Goal: Transaction & Acquisition: Purchase product/service

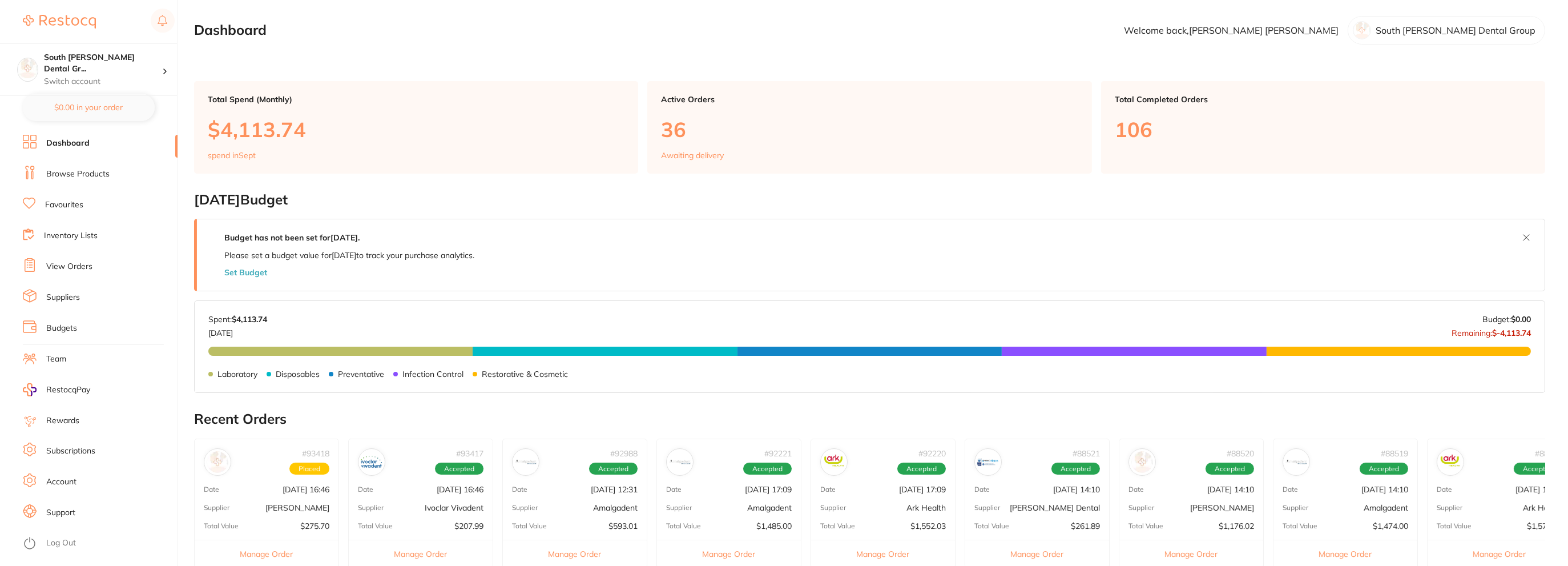
click at [68, 178] on link "Browse Products" at bounding box center [78, 174] width 63 height 12
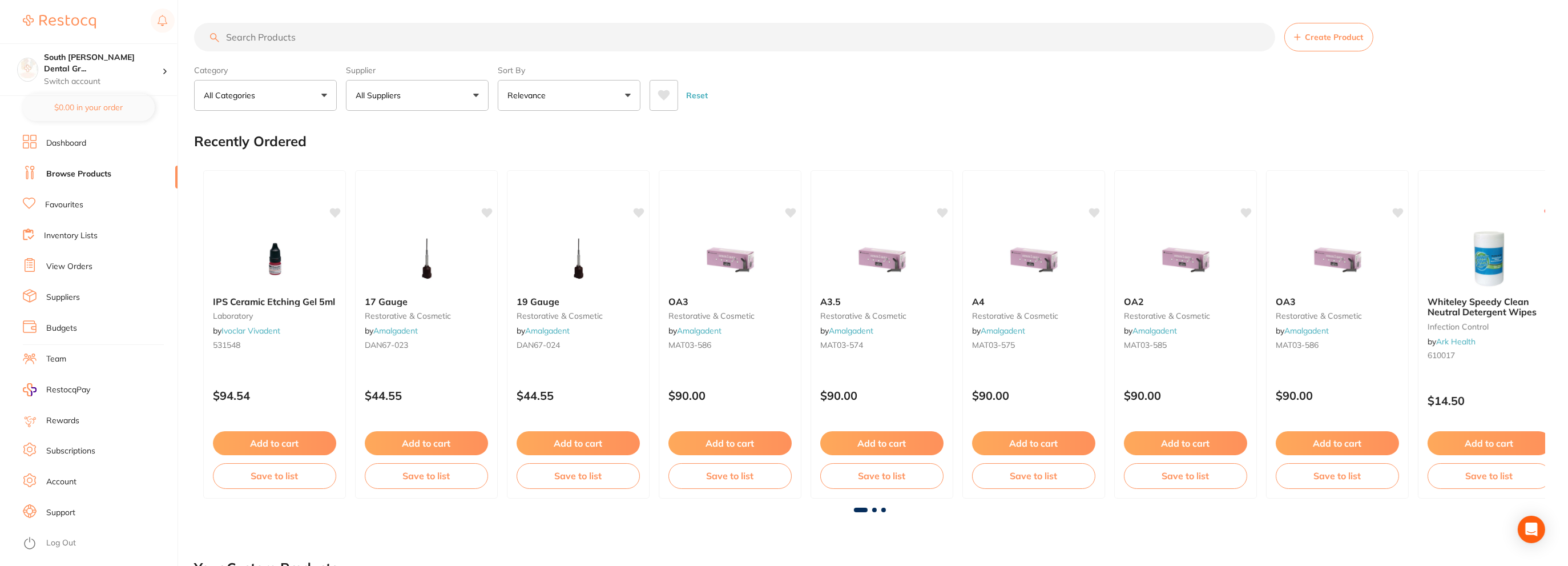
click at [277, 41] on input "search" at bounding box center [735, 37] width 1081 height 29
click at [280, 40] on input "search" at bounding box center [735, 37] width 1081 height 29
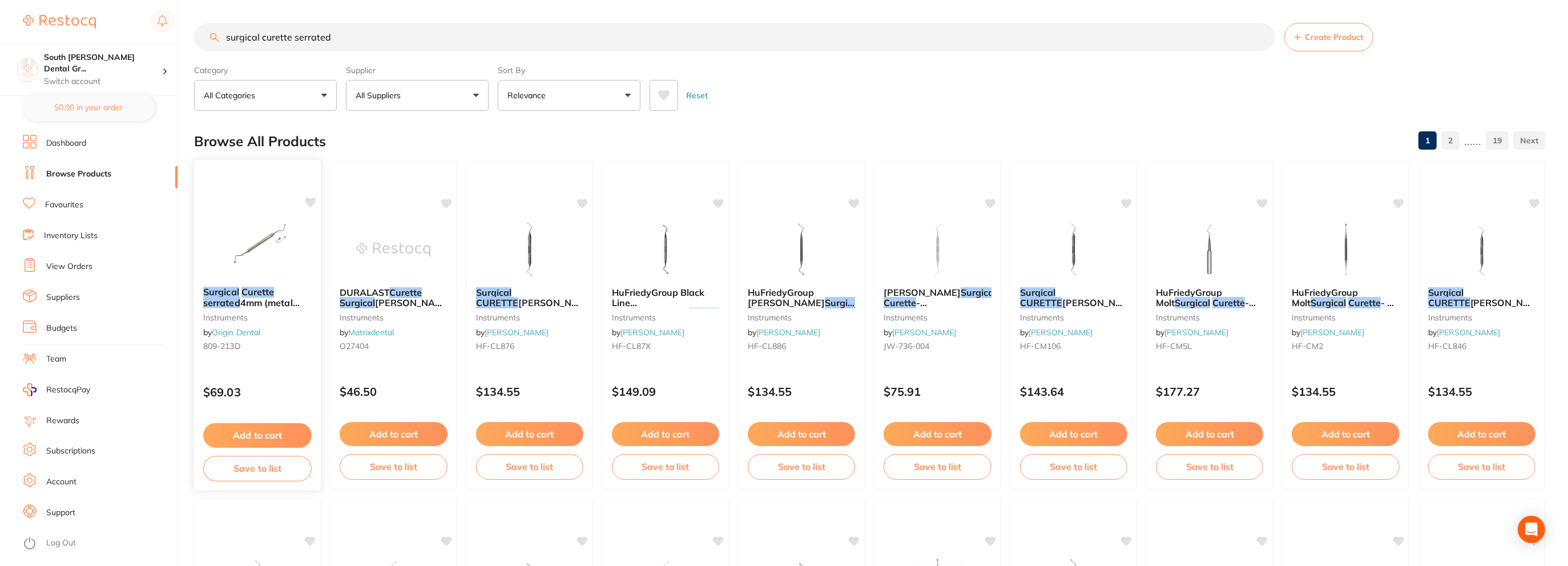
click at [277, 253] on img at bounding box center [257, 249] width 75 height 58
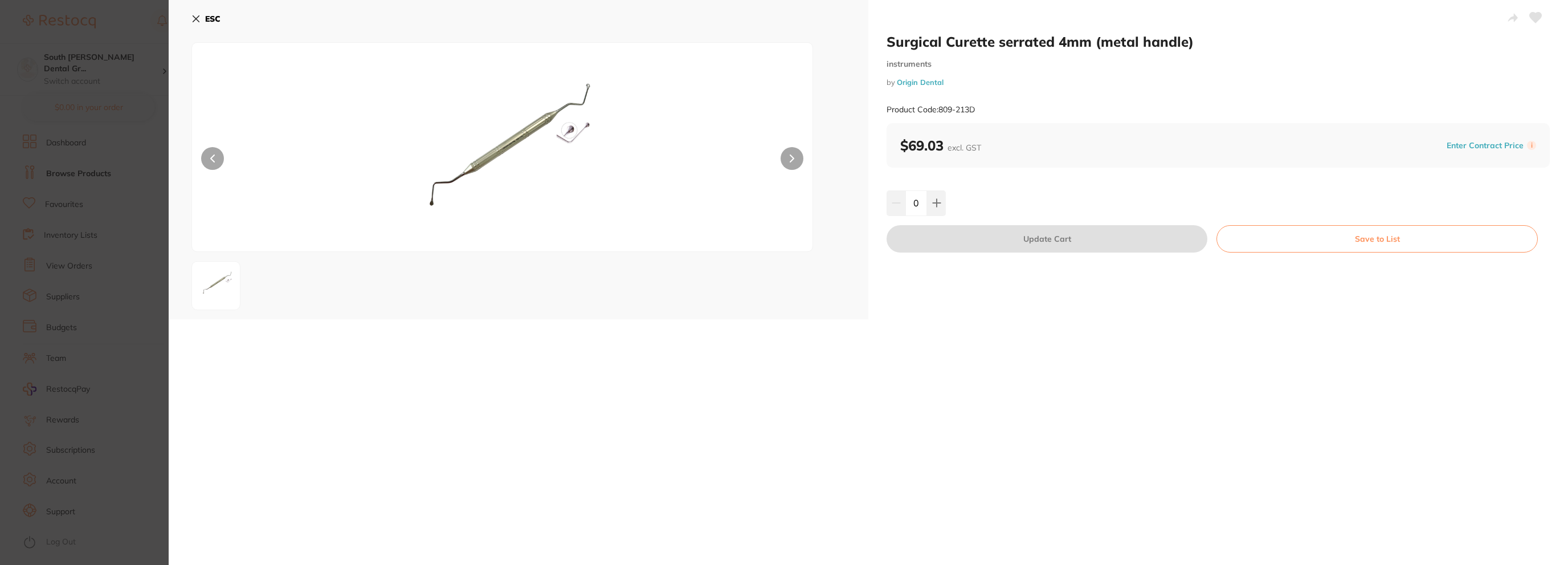
click at [200, 31] on div "ESC" at bounding box center [519, 26] width 654 height 33
click at [204, 20] on button "ESC" at bounding box center [206, 19] width 29 height 19
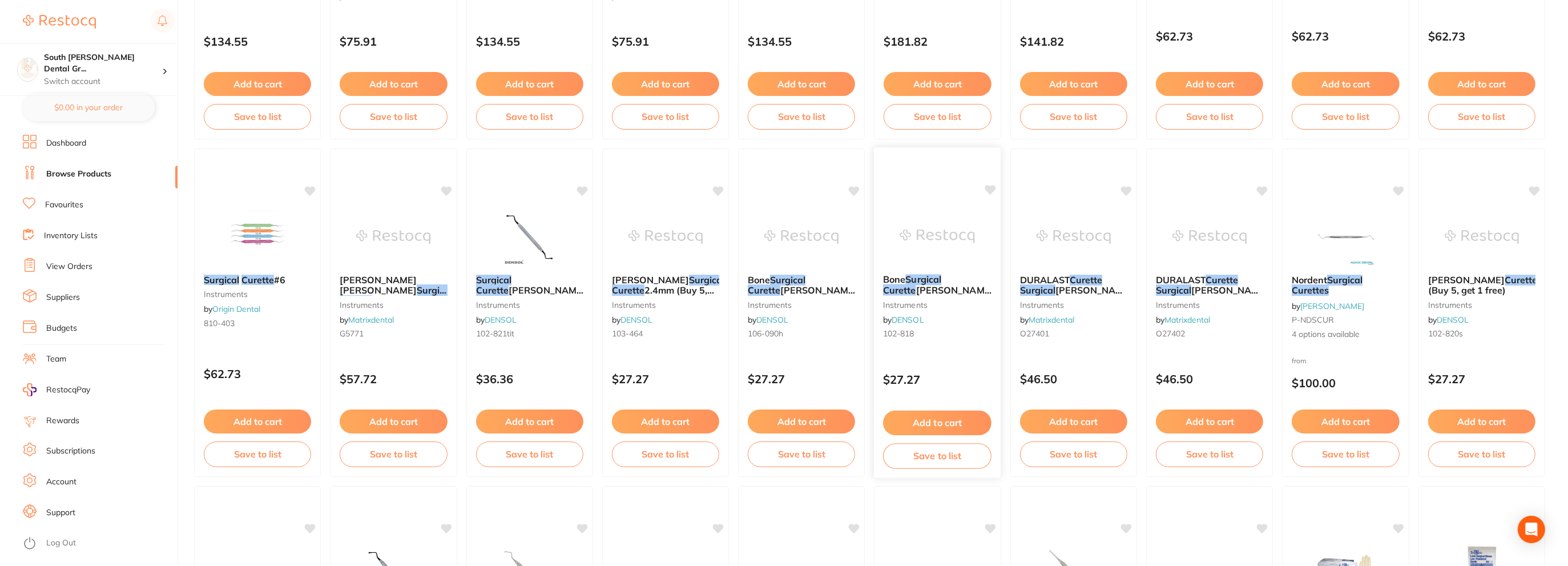
scroll to position [685, 0]
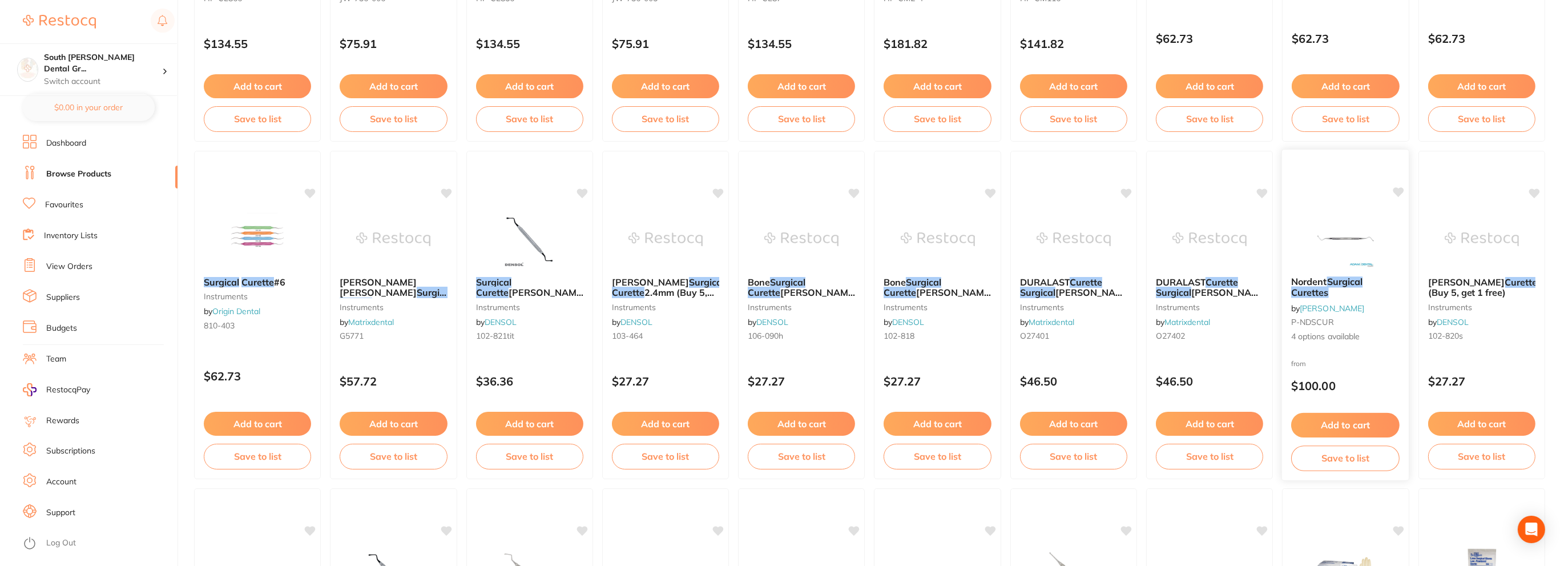
click at [1345, 240] on img at bounding box center [1345, 238] width 75 height 58
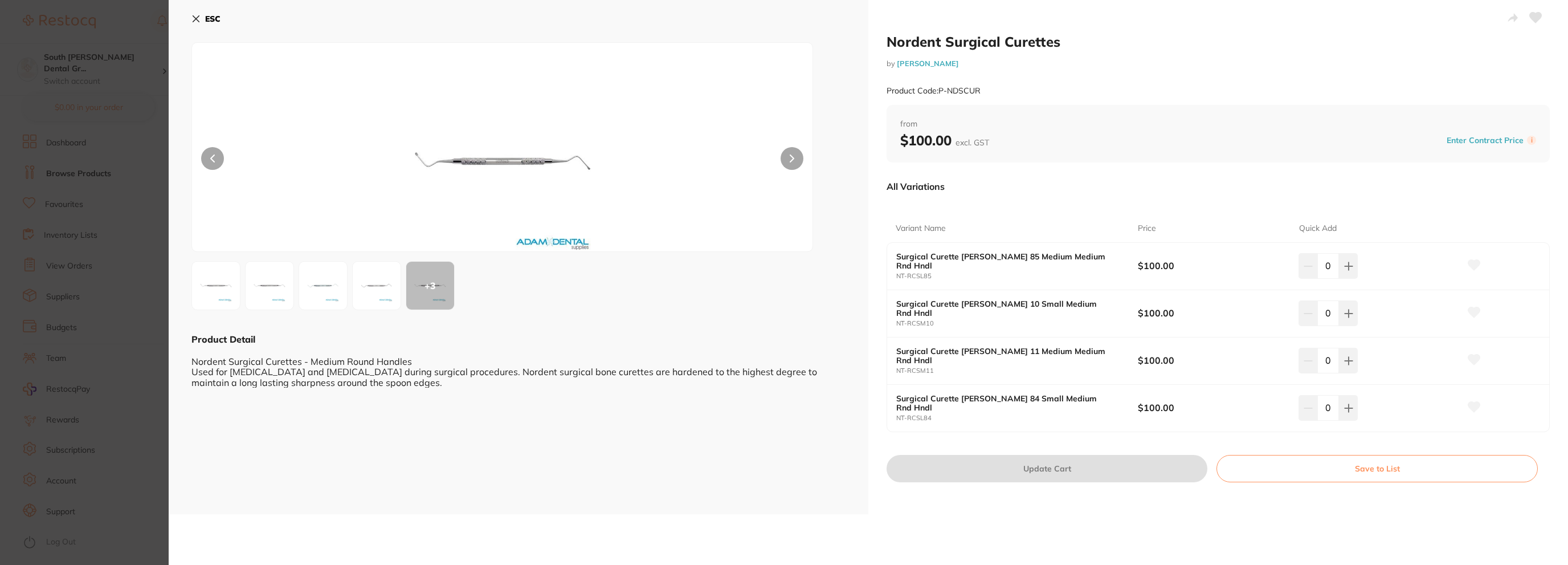
click at [194, 14] on icon at bounding box center [197, 19] width 10 height 10
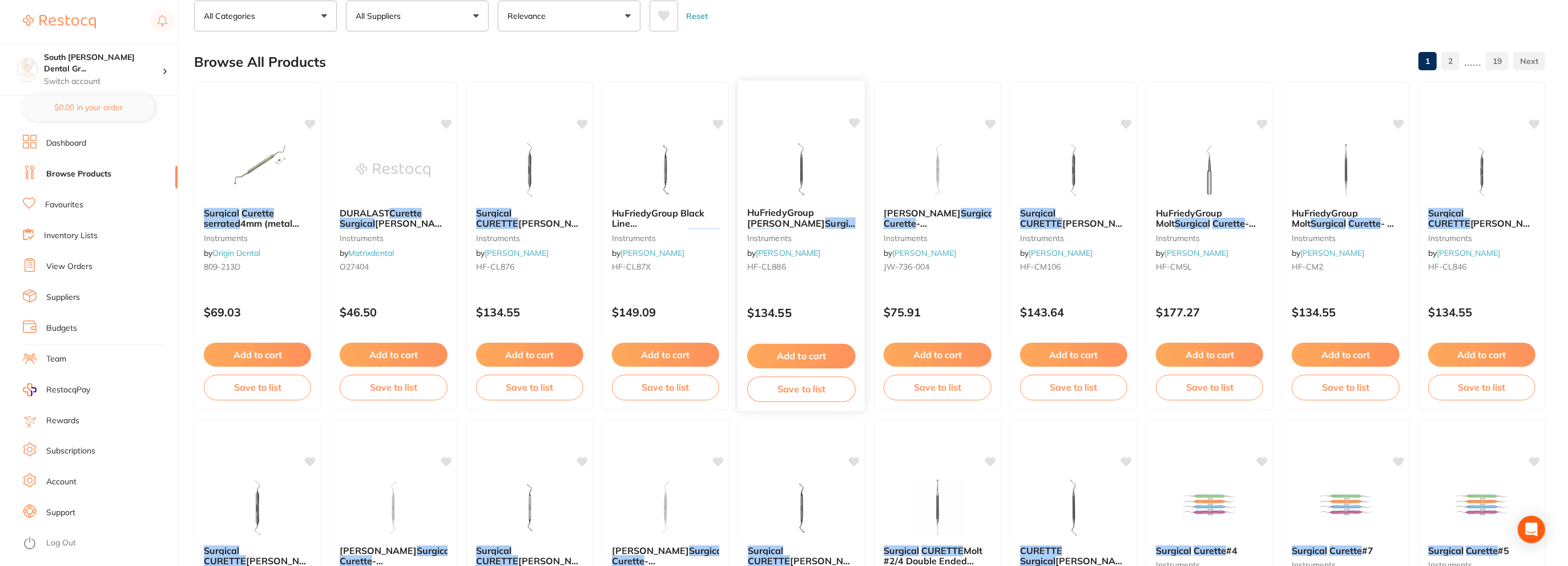
scroll to position [57, 0]
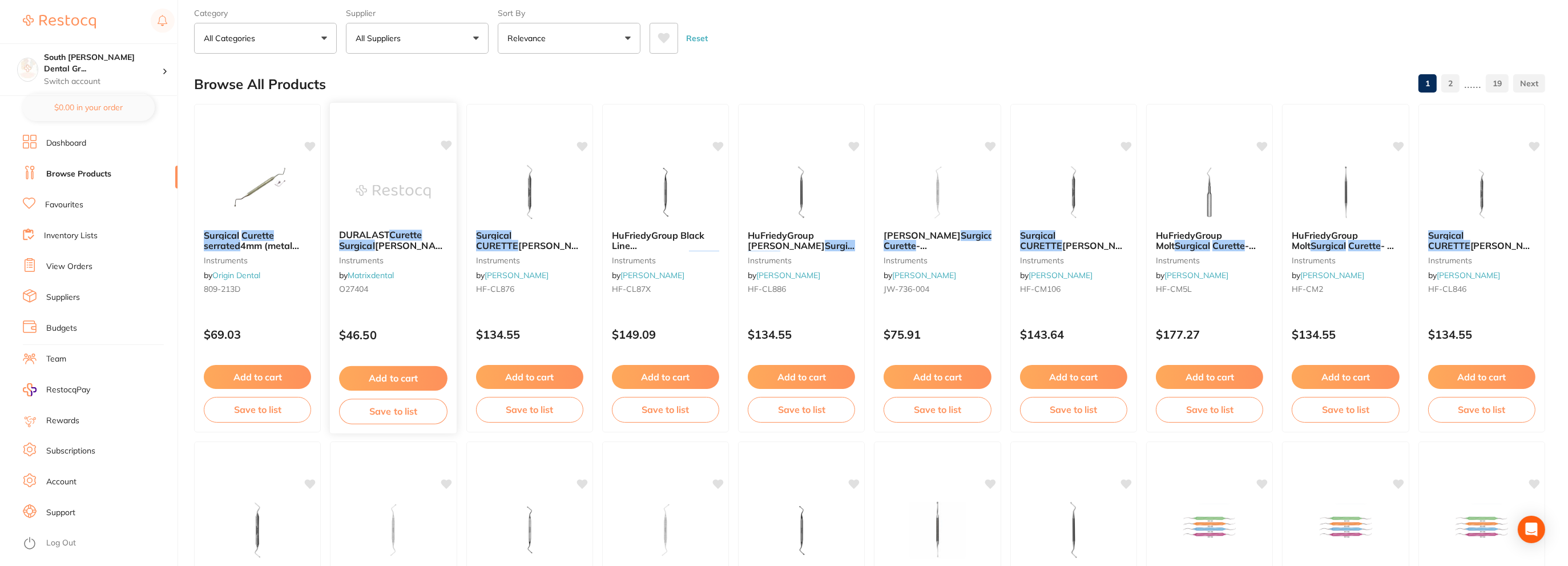
click at [395, 245] on span "[PERSON_NAME] Double Ended #87" at bounding box center [396, 251] width 113 height 22
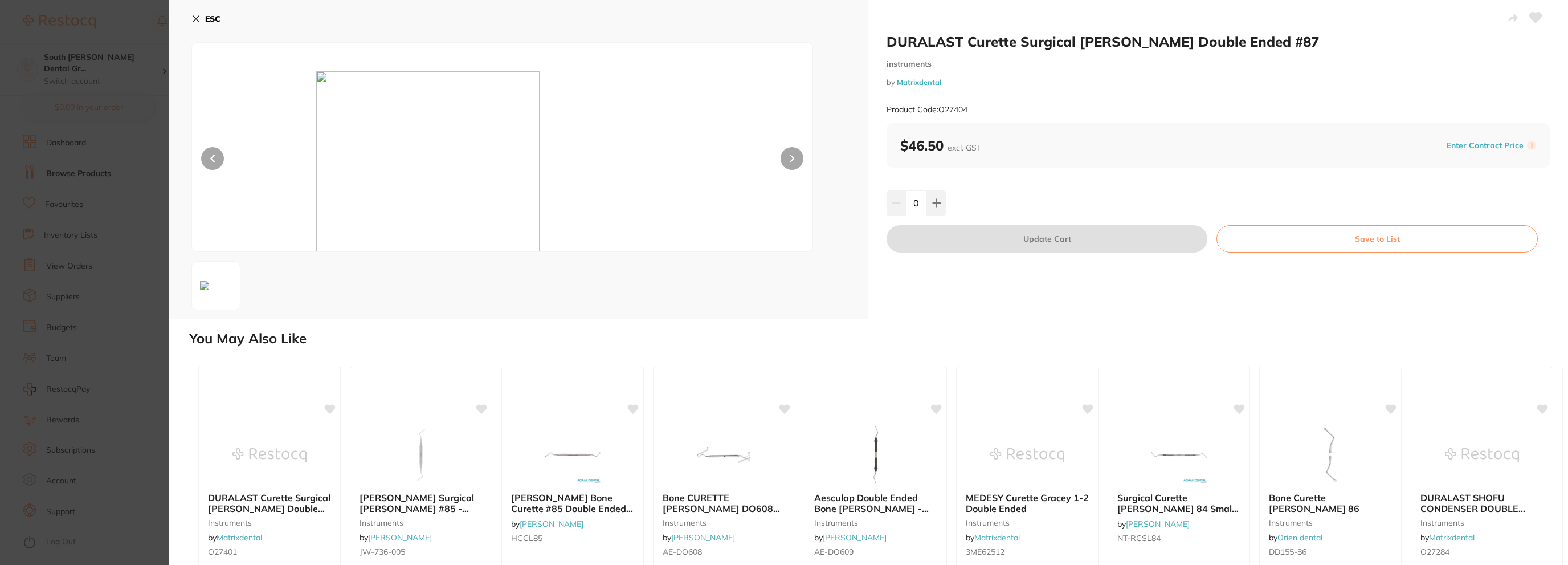
click at [203, 22] on button "ESC" at bounding box center [206, 19] width 29 height 19
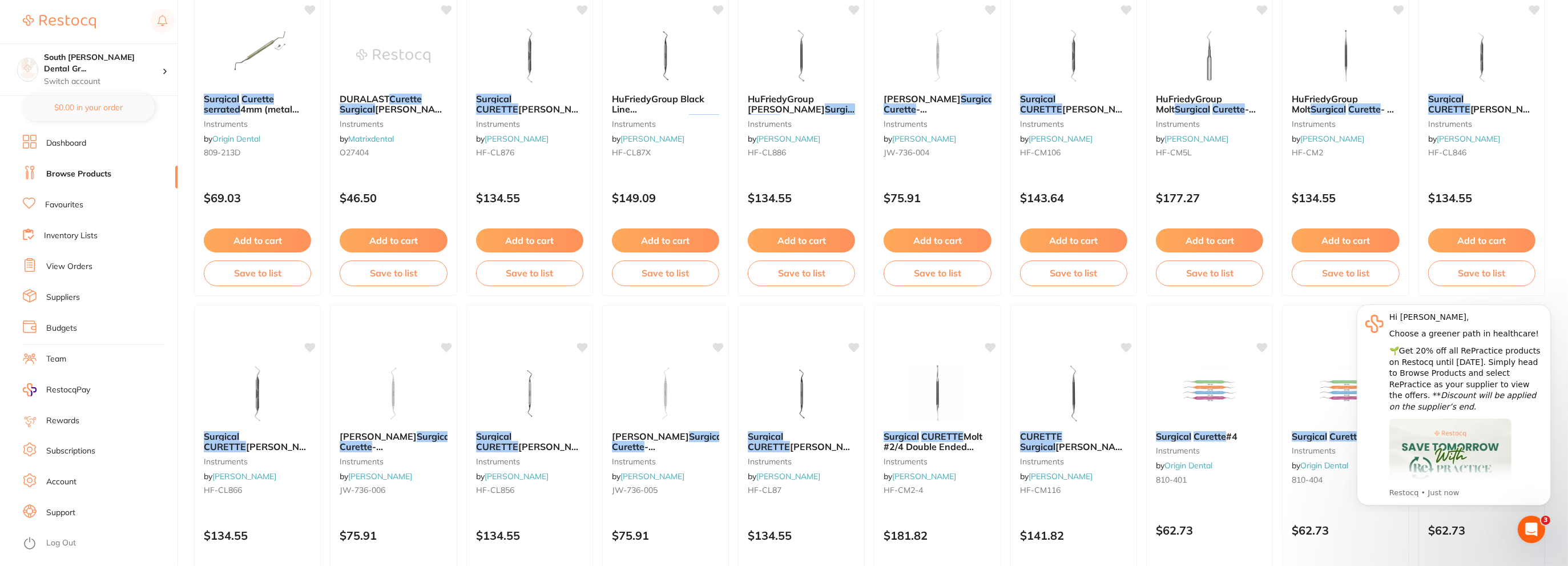
scroll to position [114, 0]
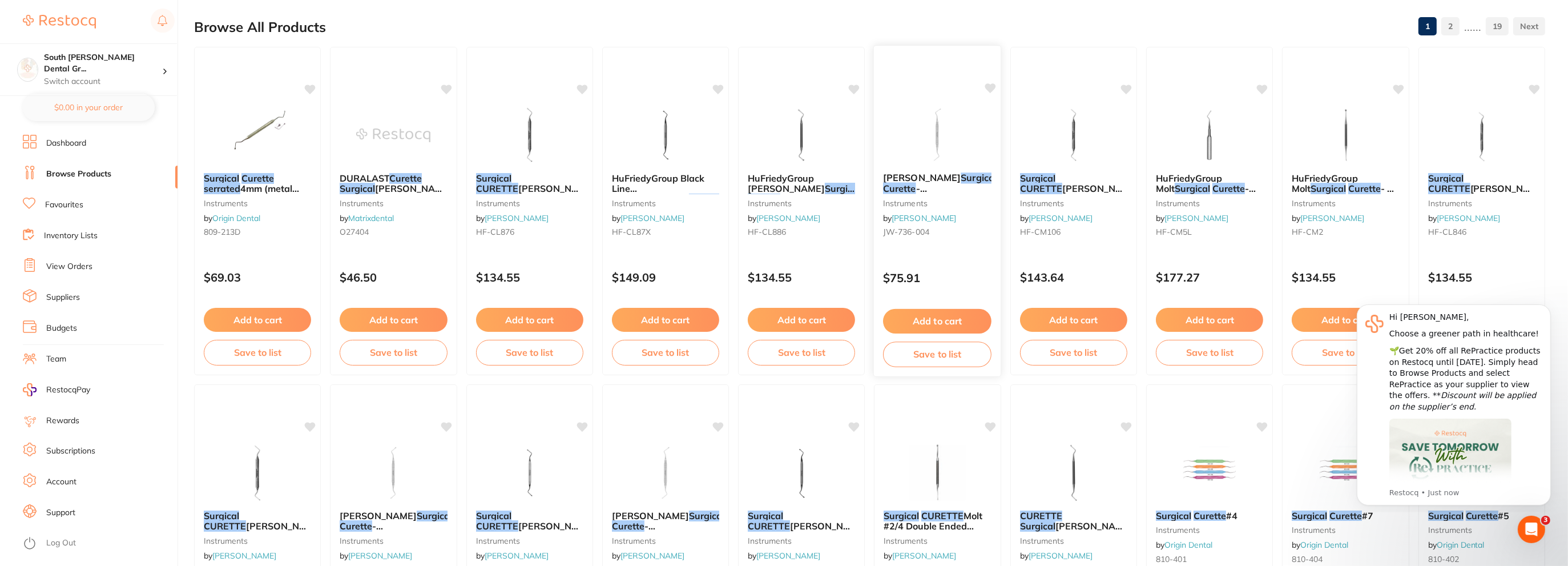
click at [924, 139] on img at bounding box center [937, 135] width 75 height 58
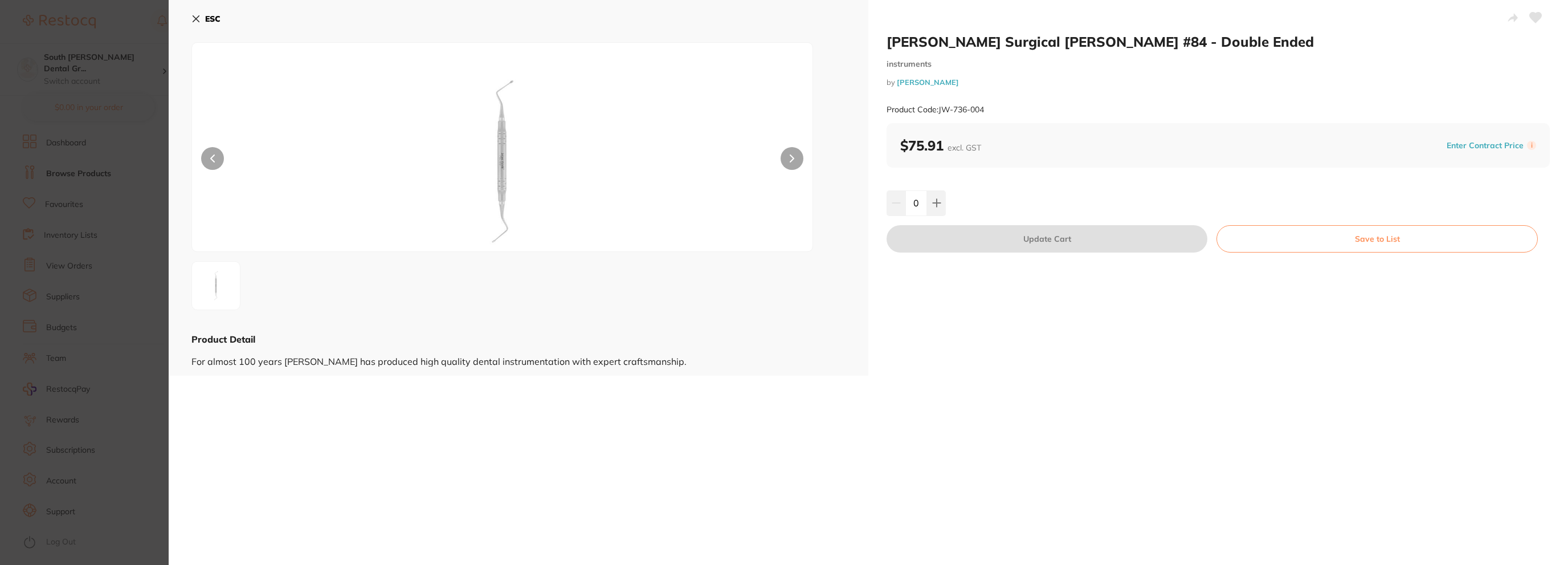
drag, startPoint x: 196, startPoint y: 19, endPoint x: 202, endPoint y: 20, distance: 6.1
click at [198, 19] on icon at bounding box center [197, 19] width 10 height 10
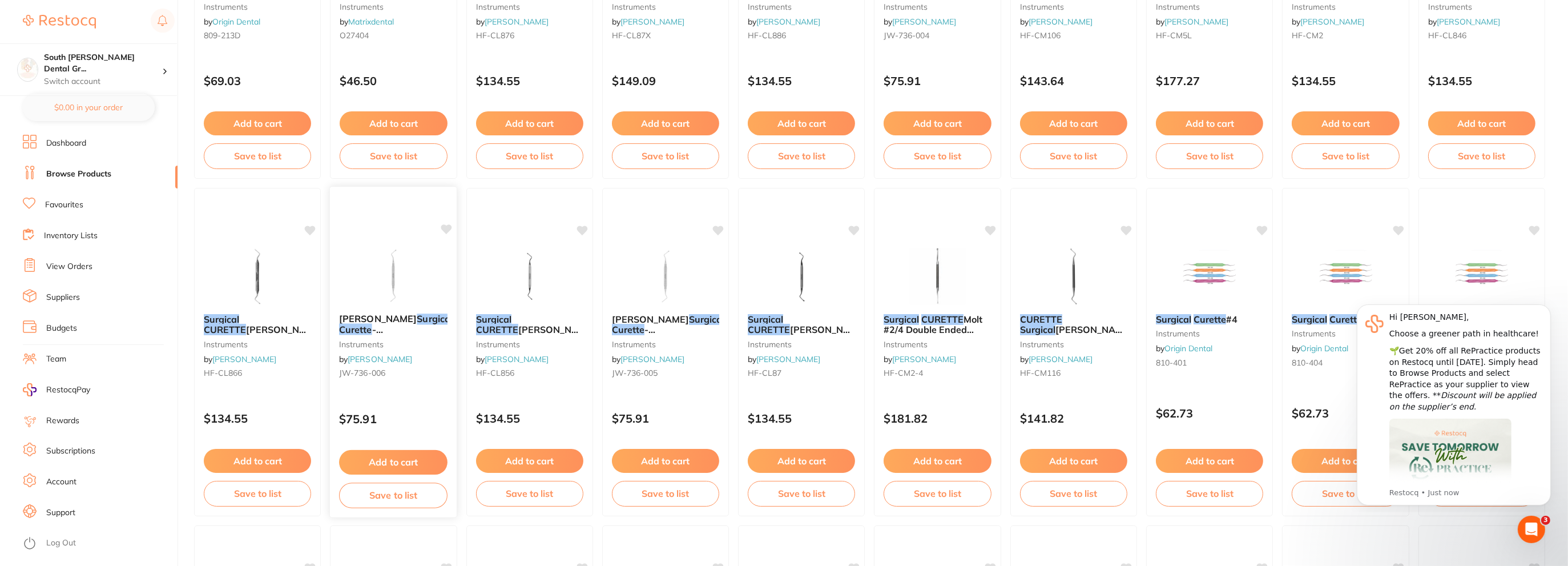
scroll to position [400, 0]
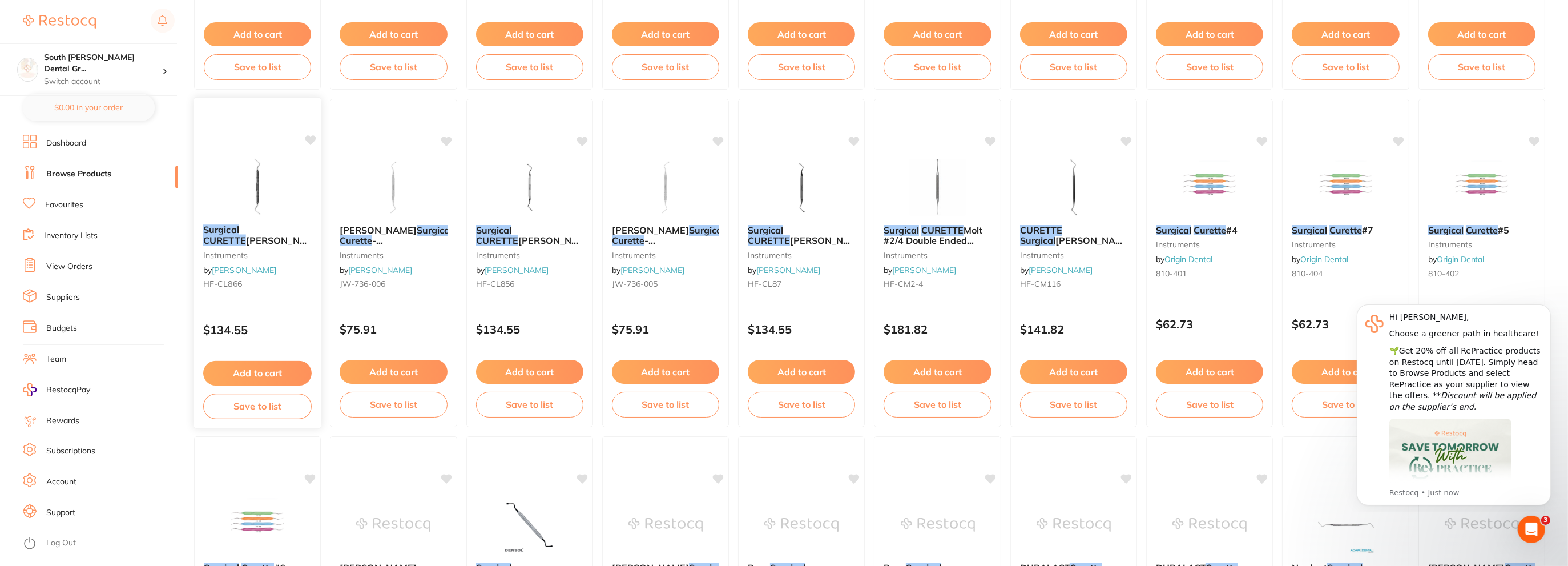
click at [250, 185] on img at bounding box center [257, 186] width 75 height 58
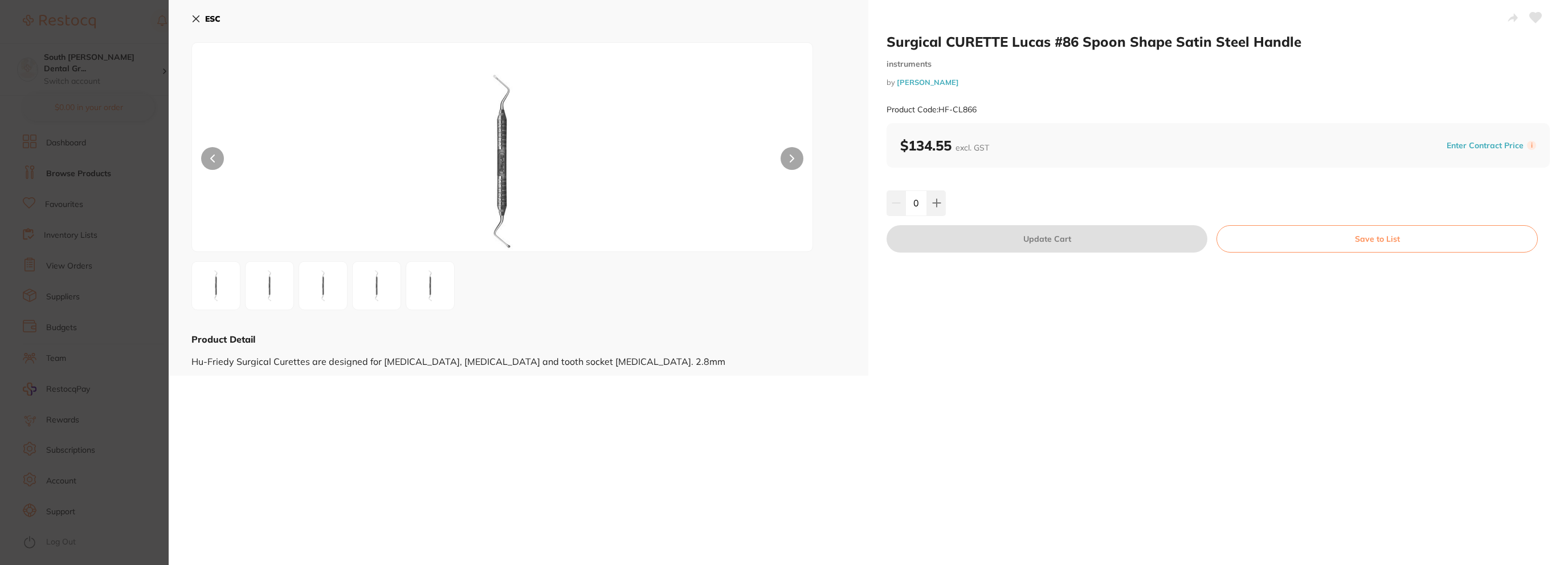
click at [199, 20] on icon at bounding box center [197, 19] width 10 height 10
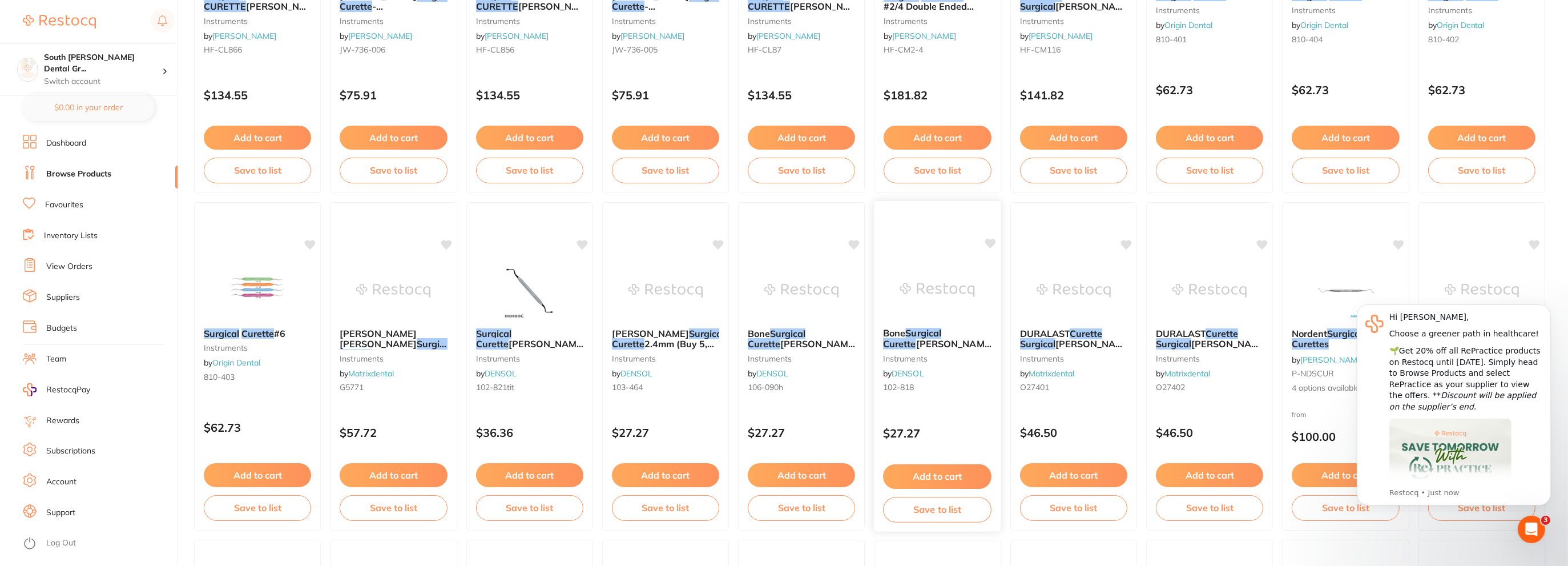
scroll to position [685, 0]
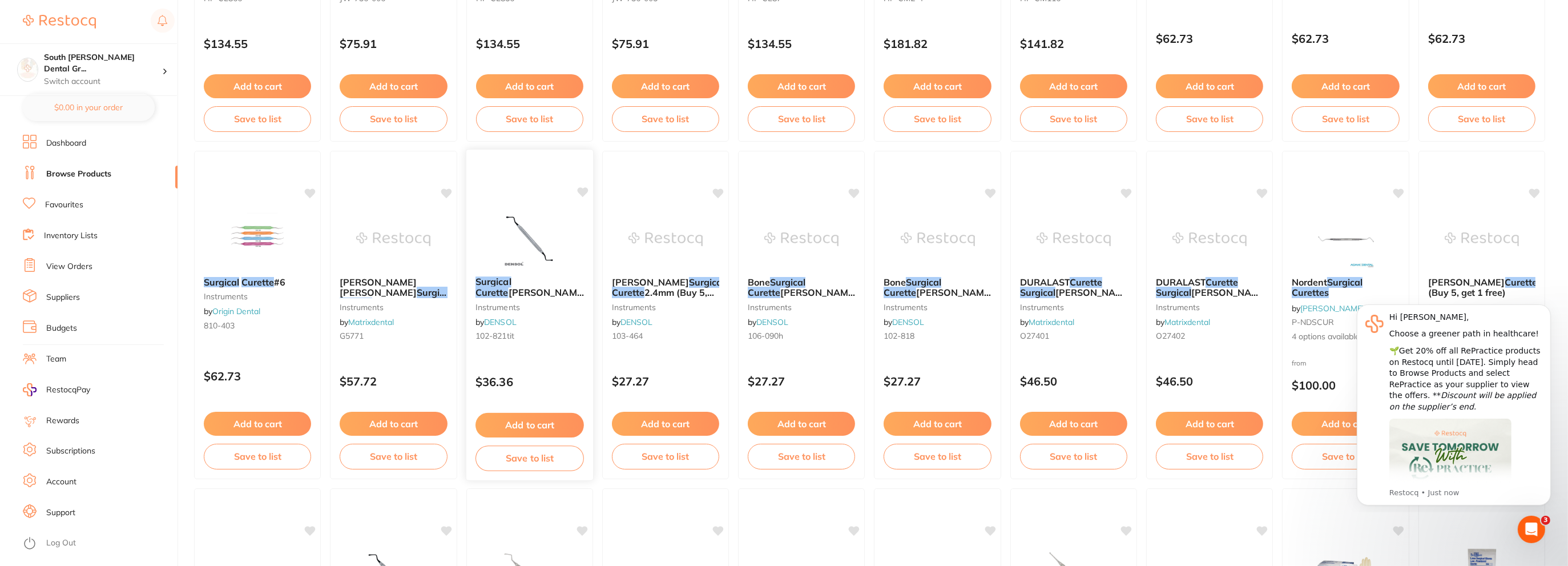
click at [522, 229] on img at bounding box center [529, 238] width 75 height 58
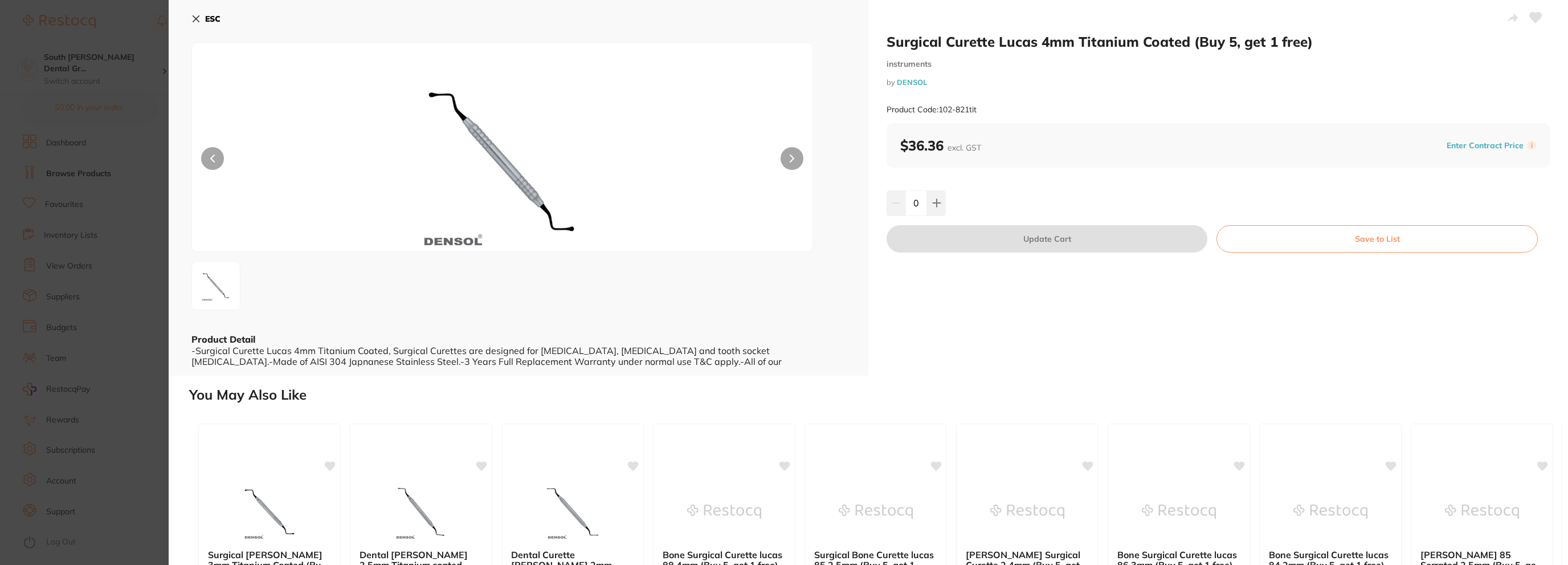
click at [192, 22] on icon at bounding box center [197, 19] width 10 height 10
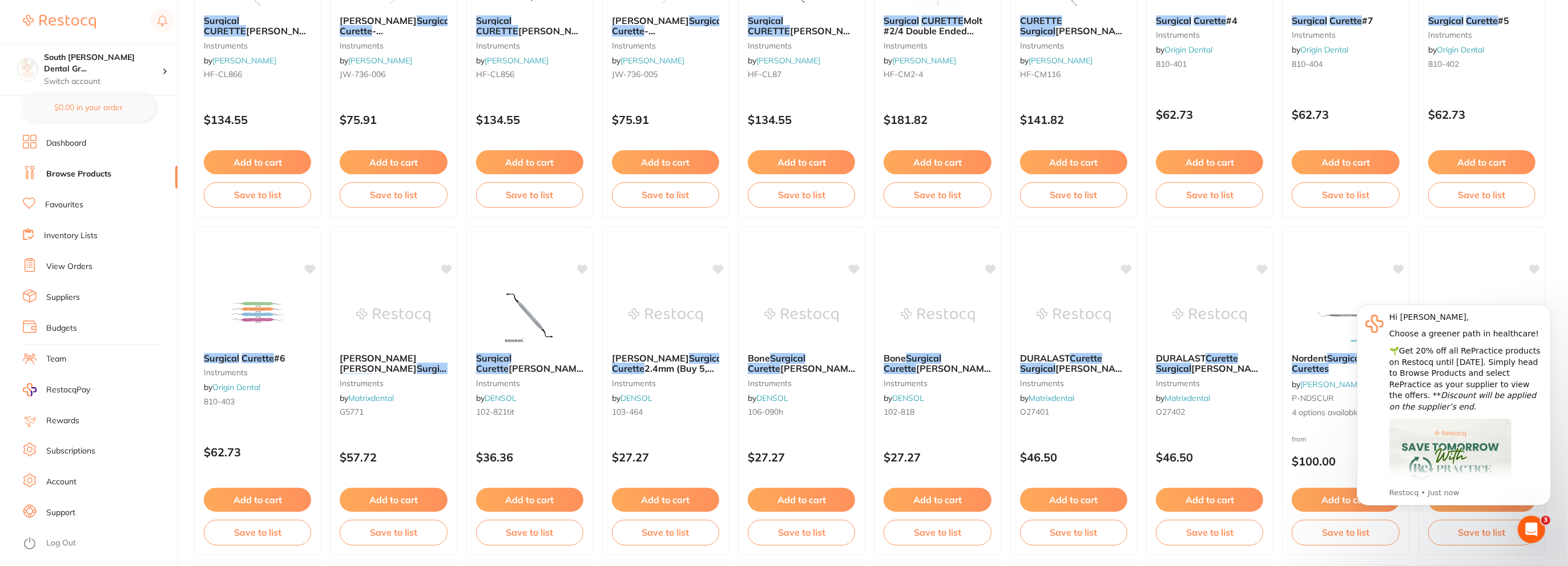
scroll to position [456, 0]
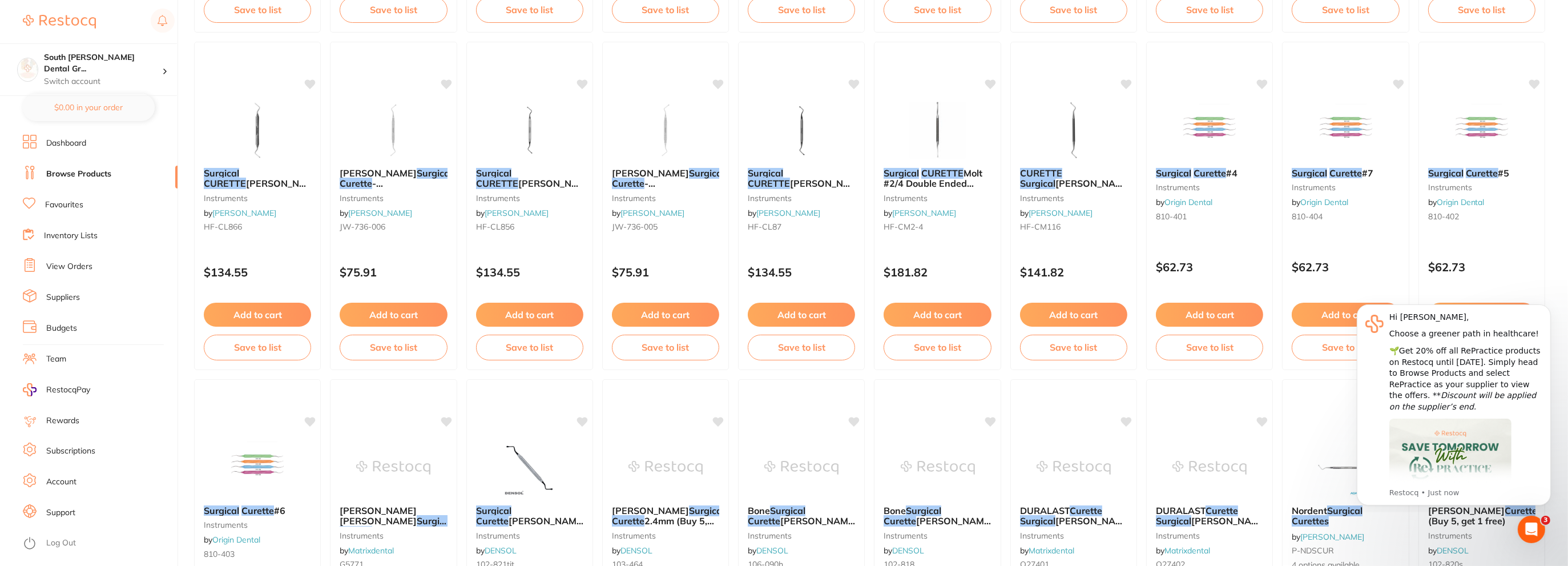
click at [81, 173] on link "Browse Products" at bounding box center [79, 174] width 65 height 12
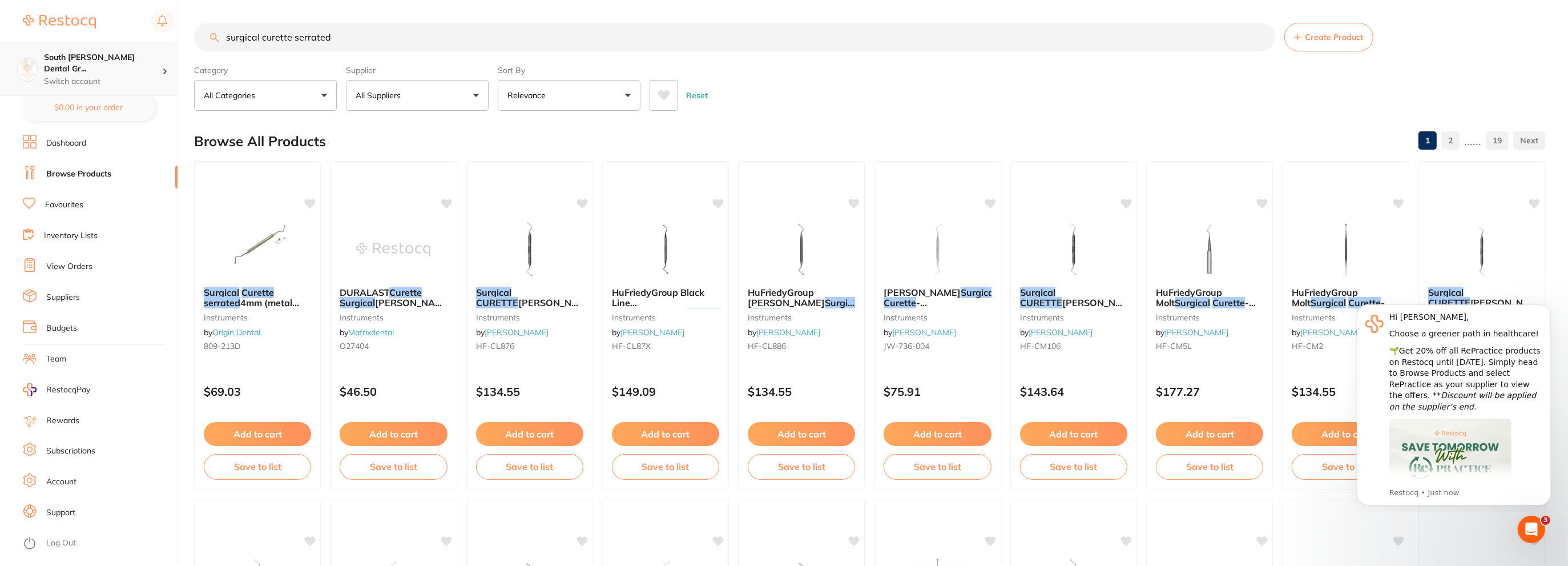
drag, startPoint x: 367, startPoint y: 41, endPoint x: 0, endPoint y: 59, distance: 367.4
click at [0, 59] on div "$483.69 South [PERSON_NAME] Dental Gr... Switch account South [PERSON_NAME] Den…" at bounding box center [784, 283] width 1568 height 566
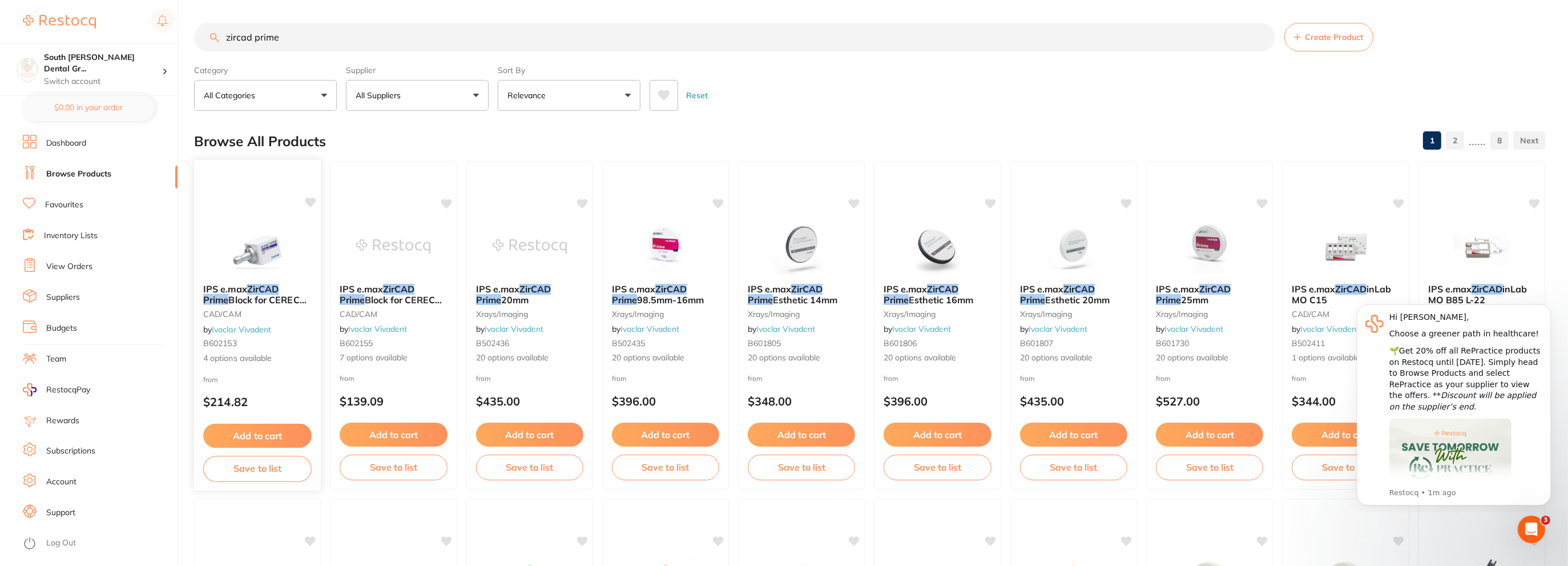
type input "zircad prime"
click at [251, 237] on img at bounding box center [257, 246] width 75 height 58
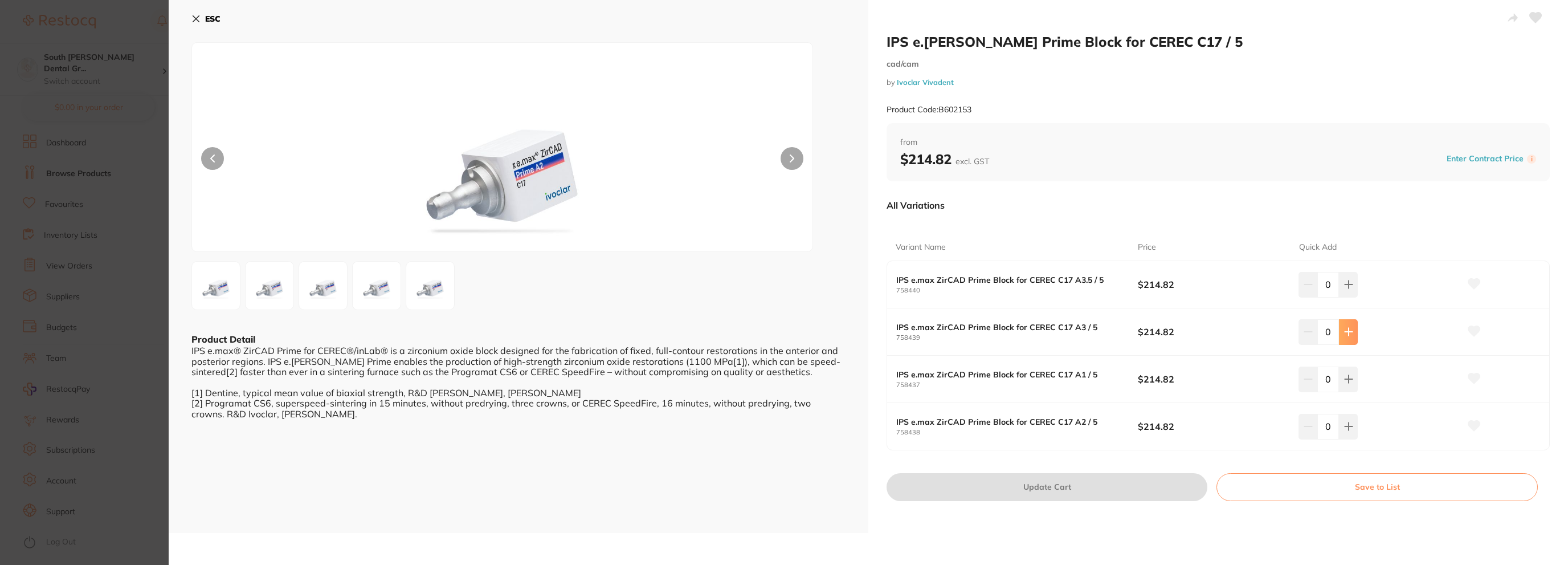
click at [1346, 335] on icon at bounding box center [1349, 332] width 10 height 10
type input "1"
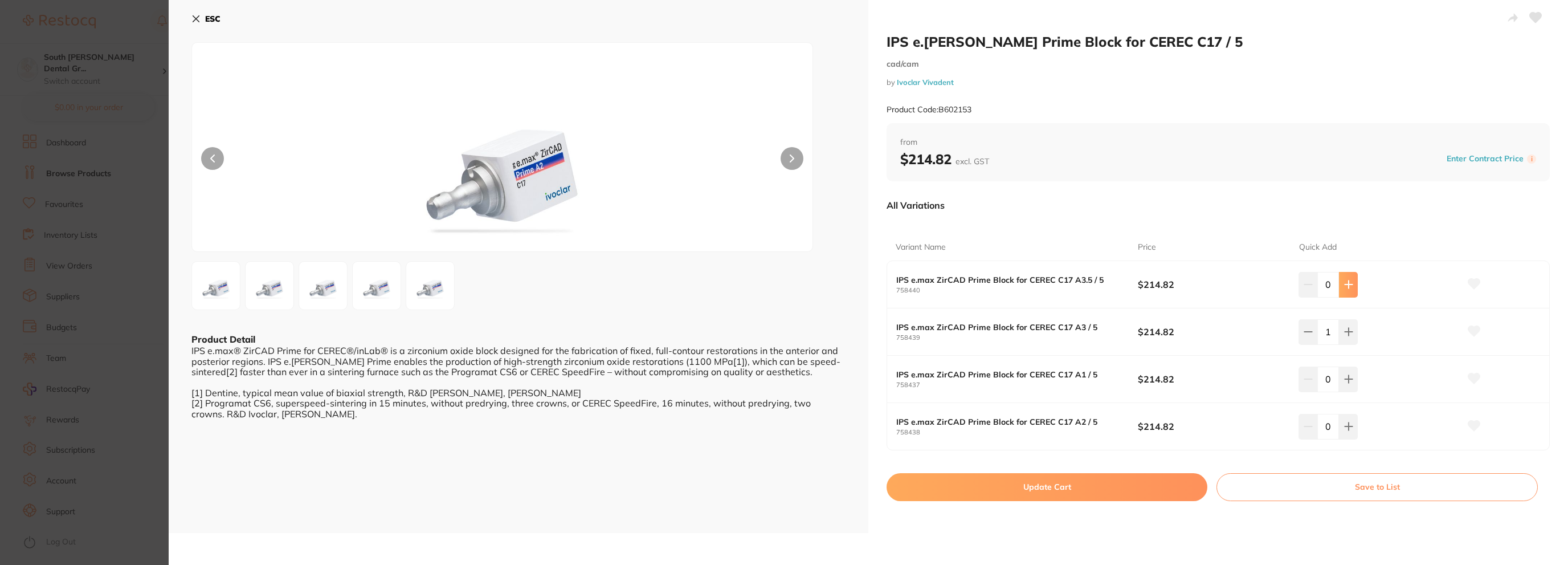
click at [1347, 276] on button at bounding box center [1349, 284] width 19 height 25
type input "1"
click at [1144, 483] on button "Update Cart" at bounding box center [1047, 486] width 321 height 28
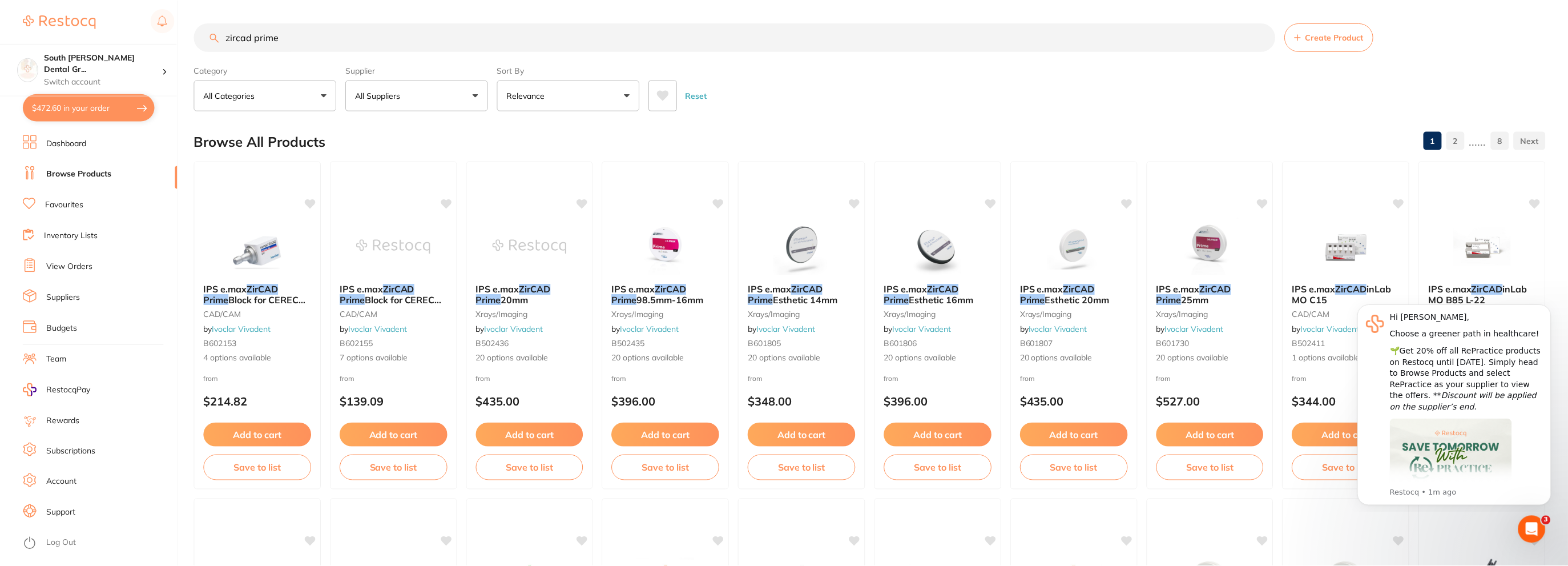
scroll to position [456, 0]
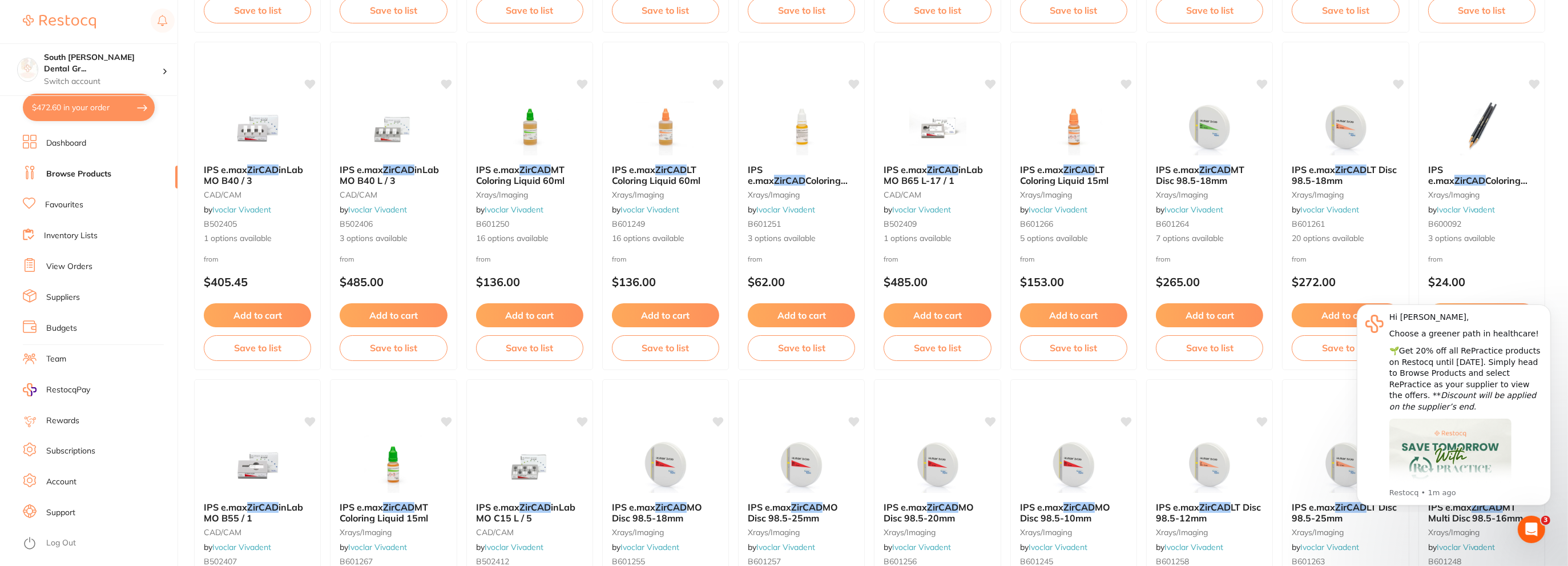
click at [61, 110] on button "$472.60 in your order" at bounding box center [88, 107] width 132 height 28
checkbox input "true"
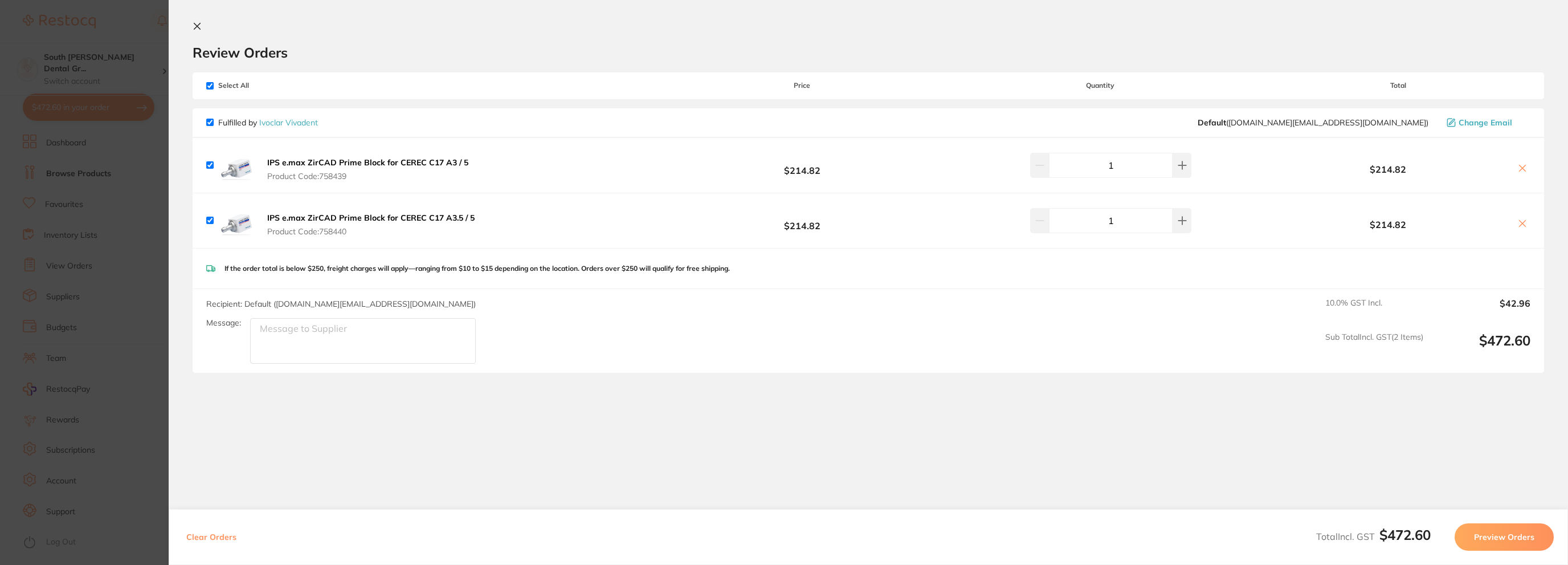
scroll to position [2, 0]
drag, startPoint x: 889, startPoint y: 337, endPoint x: 1237, endPoint y: 404, distance: 354.4
click at [892, 337] on div "Recipient: Default ( [DOMAIN_NAME][EMAIL_ADDRESS][DOMAIN_NAME] ) Message: 10.0 …" at bounding box center [869, 330] width 1352 height 83
click at [1511, 540] on button "Preview Orders" at bounding box center [1504, 537] width 99 height 28
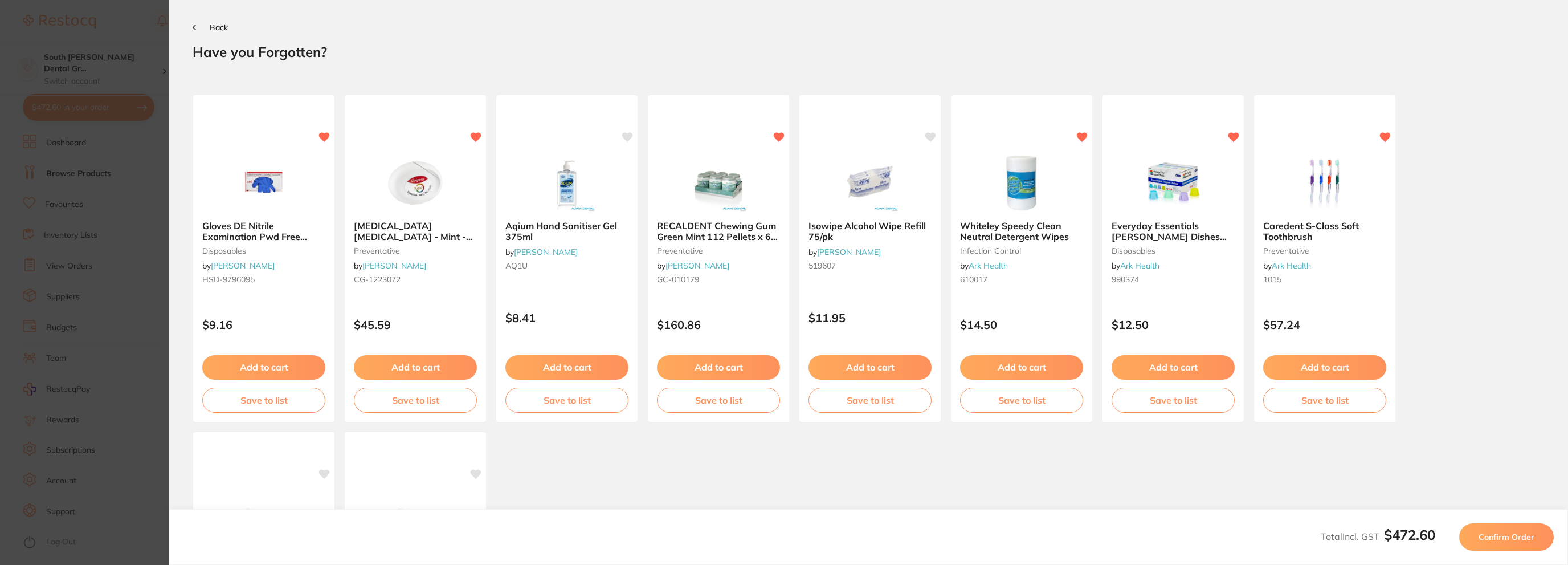
scroll to position [0, 0]
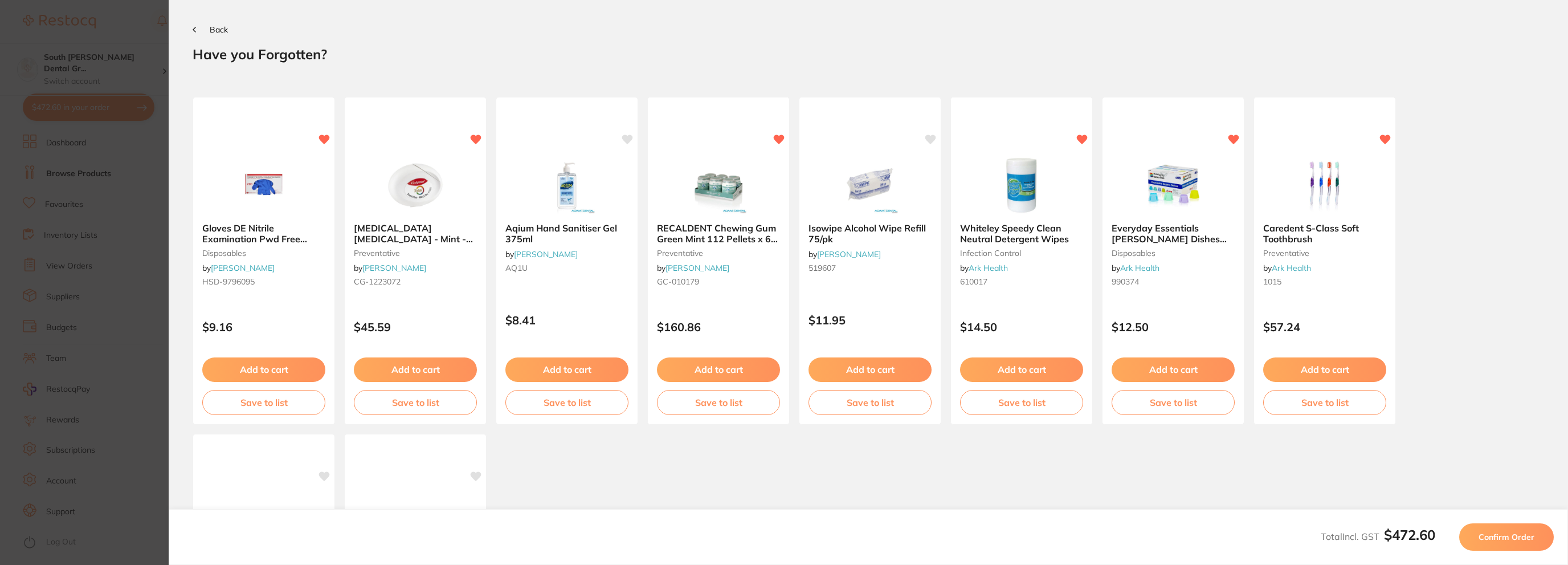
click at [1511, 540] on span "Confirm Order" at bounding box center [1507, 536] width 56 height 11
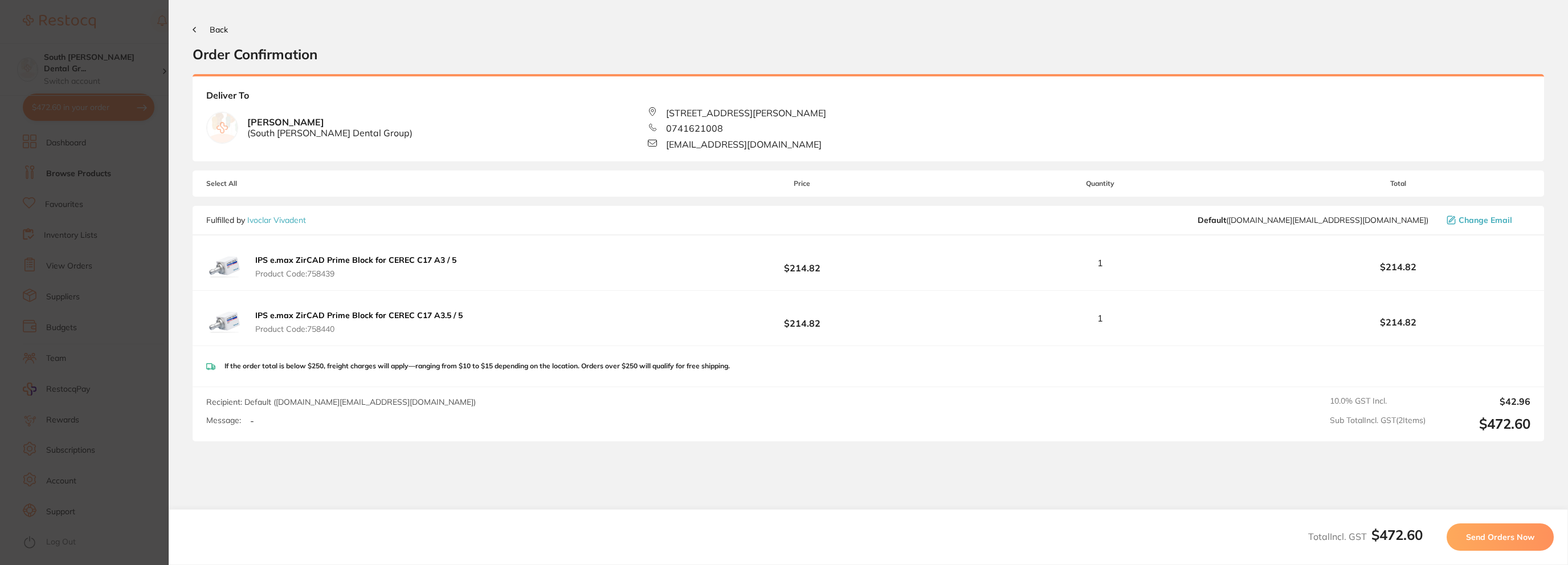
click at [1515, 537] on span "Send Orders Now" at bounding box center [1500, 536] width 68 height 11
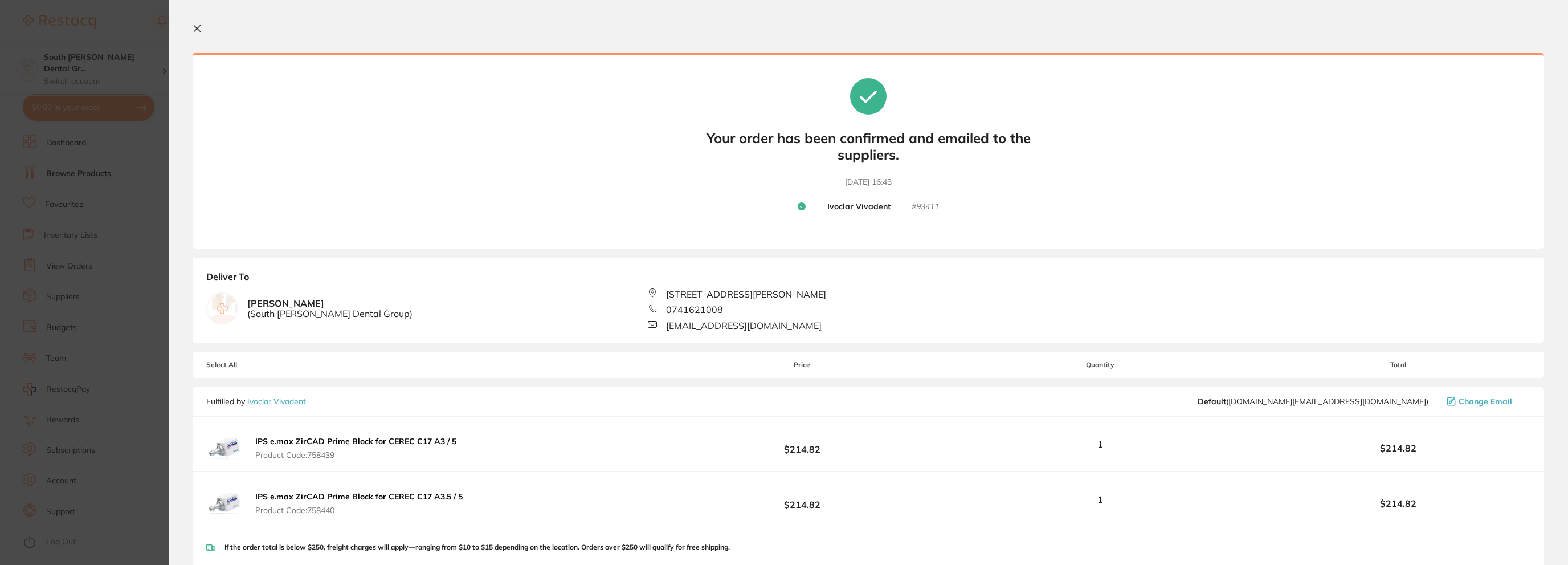
drag, startPoint x: 91, startPoint y: 144, endPoint x: 163, endPoint y: 45, distance: 122.4
click at [93, 144] on section "Update RRP Set your pre negotiated price for this item. Item Agreed RRP (excl. …" at bounding box center [784, 282] width 1568 height 565
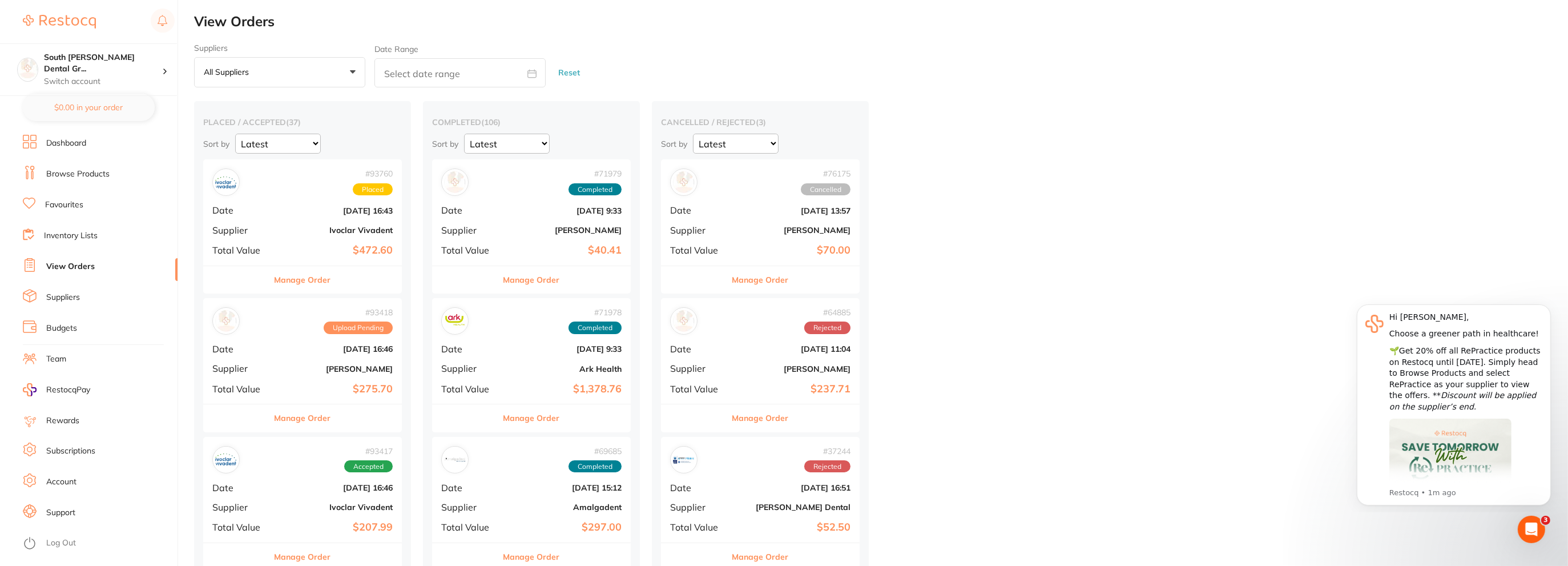
scroll to position [229, 0]
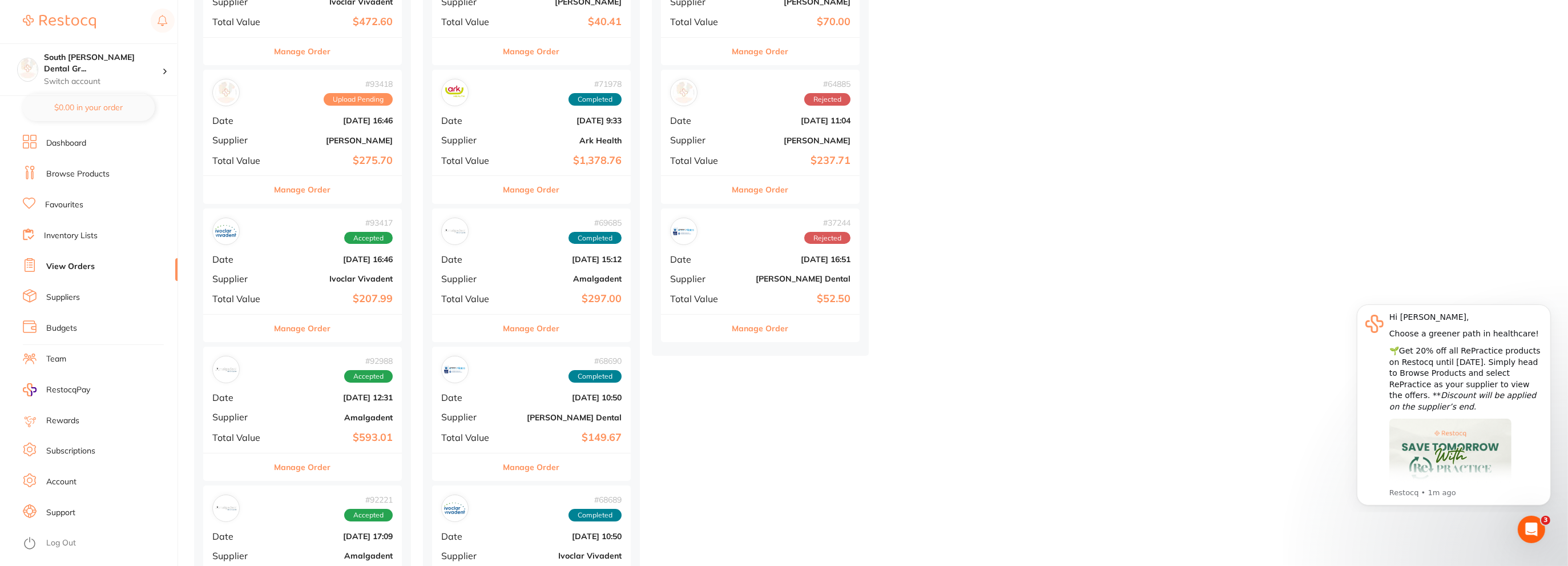
click at [344, 271] on div "# 93417 Accepted Date [DATE] 16:46 Supplier Ivoclar Vivadent Total Value $207.99" at bounding box center [302, 261] width 199 height 106
